Goal: Task Accomplishment & Management: Use online tool/utility

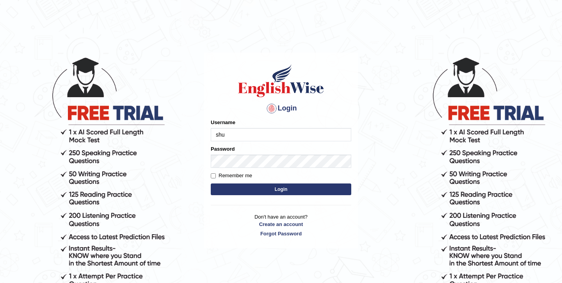
type input "shubham04"
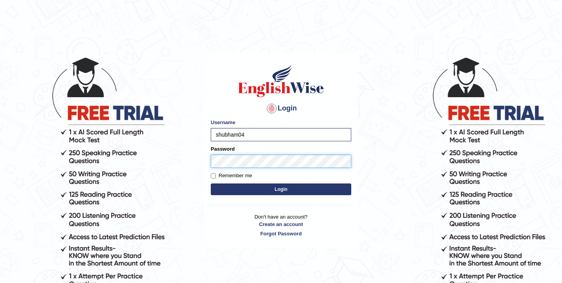
click at [211, 183] on button "Login" at bounding box center [281, 189] width 140 height 12
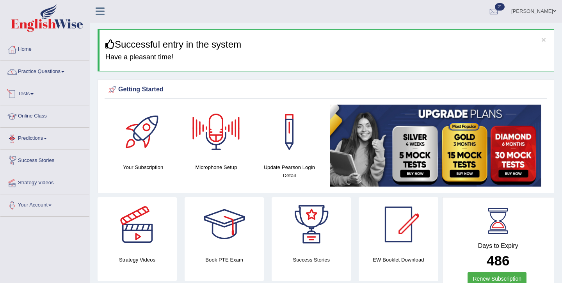
click at [46, 76] on link "Practice Questions" at bounding box center [44, 71] width 89 height 20
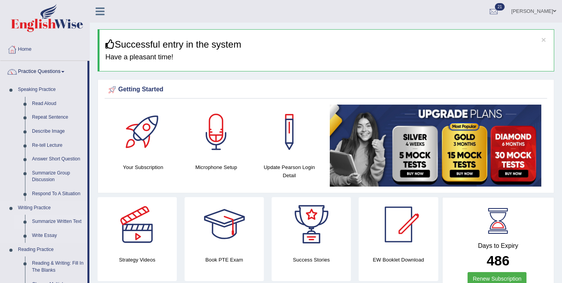
click at [47, 222] on link "Summarize Written Text" at bounding box center [57, 222] width 59 height 14
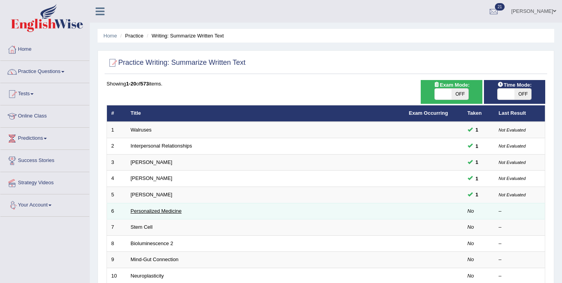
click at [151, 208] on link "Personalized Medicine" at bounding box center [156, 211] width 51 height 6
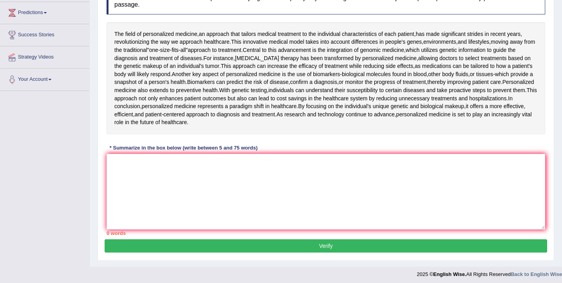
scroll to position [126, 0]
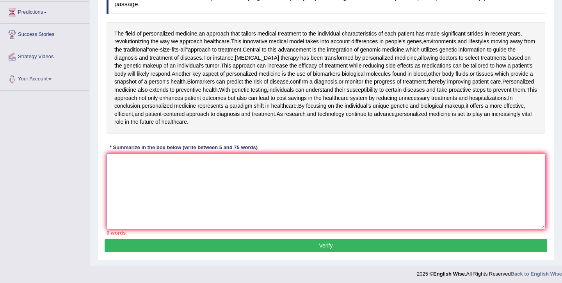
click at [195, 180] on textarea at bounding box center [326, 191] width 439 height 76
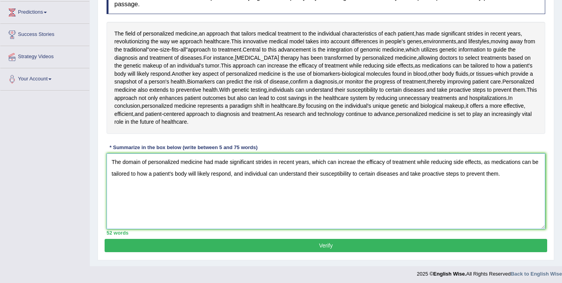
scroll to position [129, 0]
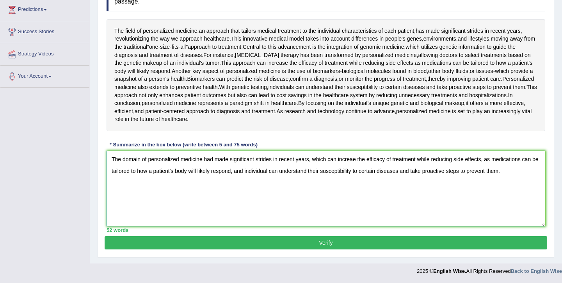
click at [353, 160] on textarea "The domain of personalized medicine had made significant strides in recent year…" at bounding box center [326, 189] width 439 height 76
type textarea "The domain of personalized medicine had made significant strides in recent year…"
click at [336, 244] on button "Verify" at bounding box center [326, 242] width 443 height 13
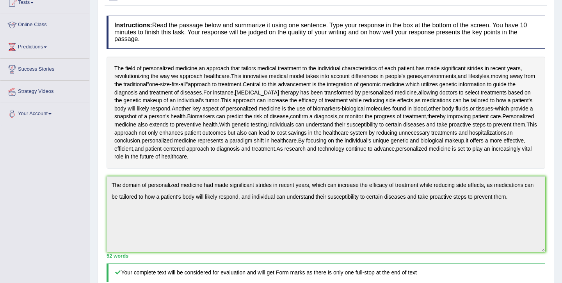
scroll to position [78, 0]
